Goal: Transaction & Acquisition: Book appointment/travel/reservation

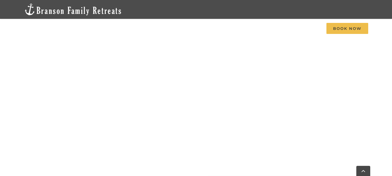
scroll to position [263, 0]
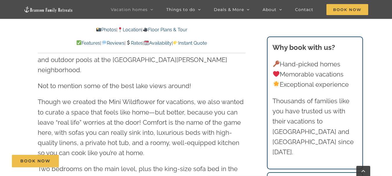
scroll to position [609, 0]
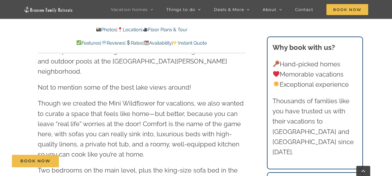
click at [137, 41] on link "Rates" at bounding box center [134, 43] width 17 height 6
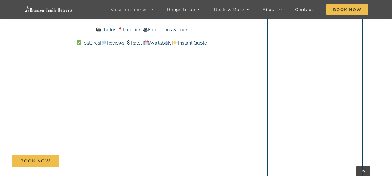
scroll to position [1928, 0]
